Goal: Find specific page/section: Find specific page/section

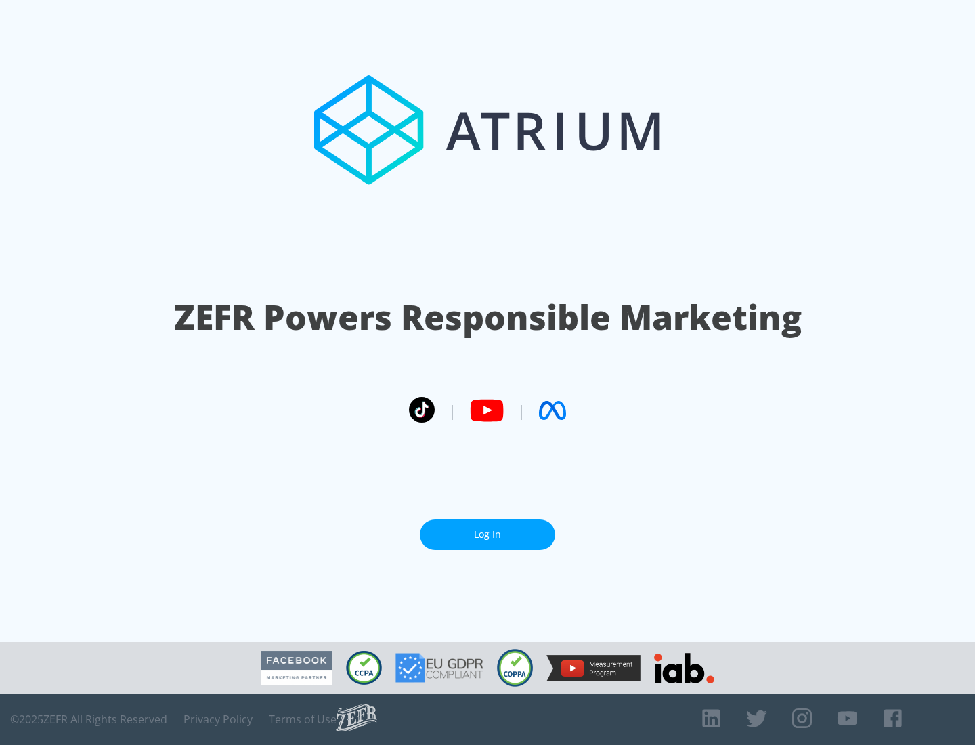
click at [488, 529] on link "Log In" at bounding box center [487, 534] width 135 height 30
